Goal: Task Accomplishment & Management: Manage account settings

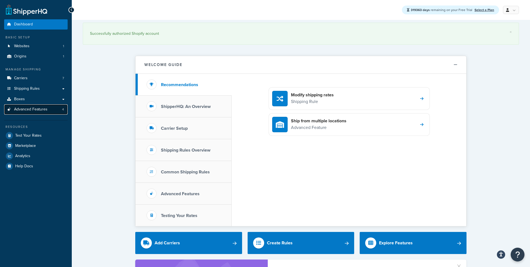
click at [39, 112] on span "Advanced Features" at bounding box center [30, 109] width 33 height 5
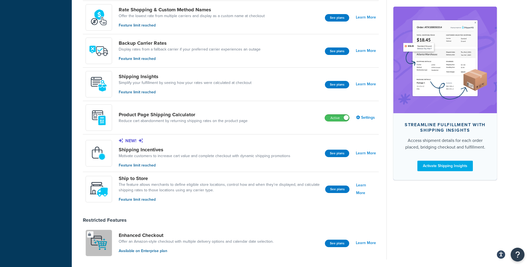
scroll to position [332, 0]
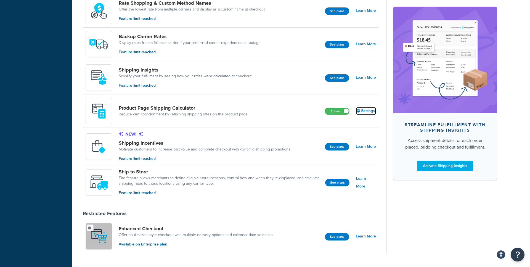
click at [366, 114] on link "Settings" at bounding box center [366, 111] width 20 height 8
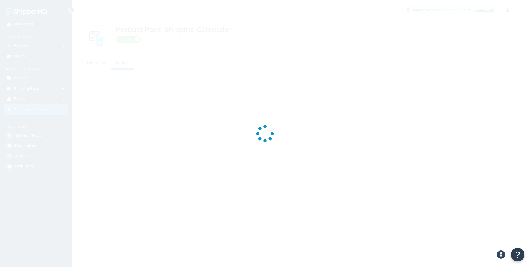
select select "US"
select select "false"
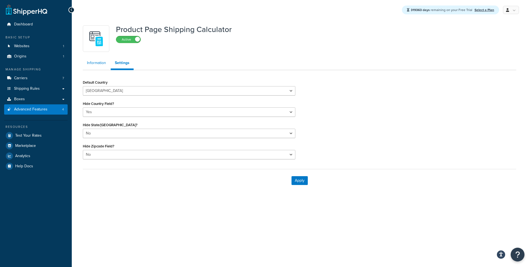
click at [103, 66] on link "Information" at bounding box center [96, 62] width 27 height 11
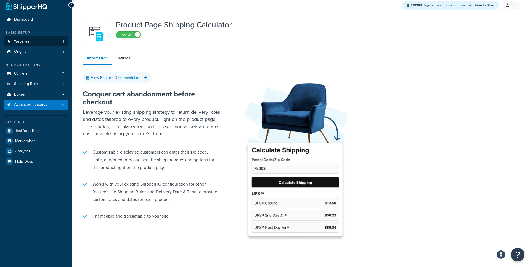
scroll to position [2, 0]
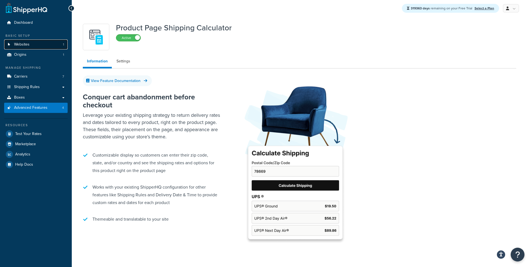
click at [31, 44] on link "Websites 1" at bounding box center [36, 44] width 64 height 10
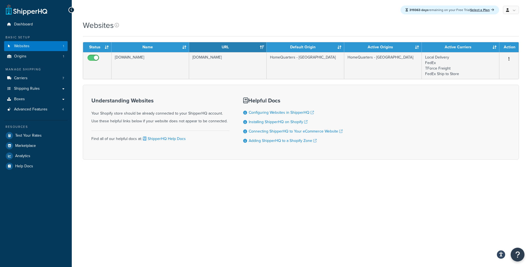
click at [211, 212] on div "319363 days remaining on your Free Trial Select a Plan My Profile Billing Globa…" at bounding box center [301, 133] width 458 height 267
